Goal: Task Accomplishment & Management: Manage account settings

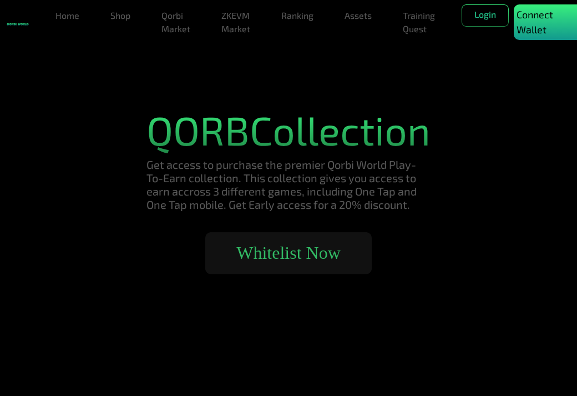
click at [538, 26] on p "Connect Wallet" at bounding box center [549, 22] width 64 height 30
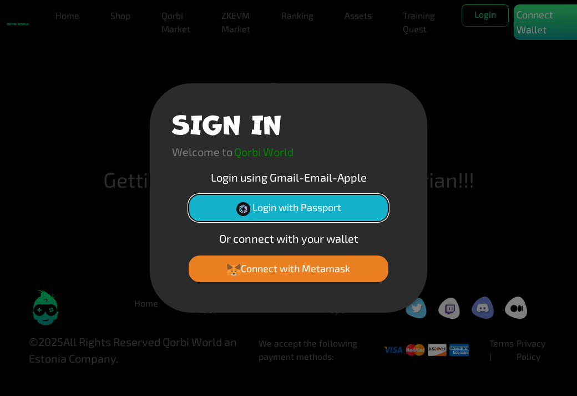
click at [330, 209] on button "Login with Passport" at bounding box center [289, 207] width 200 height 27
